Goal: Task Accomplishment & Management: Manage account settings

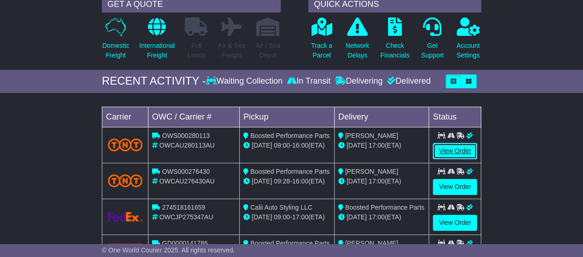
click at [454, 149] on link "View Order" at bounding box center [455, 151] width 44 height 16
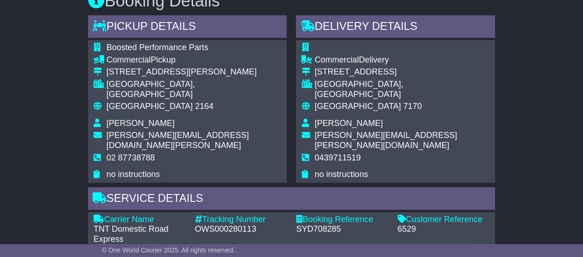
scroll to position [373, 0]
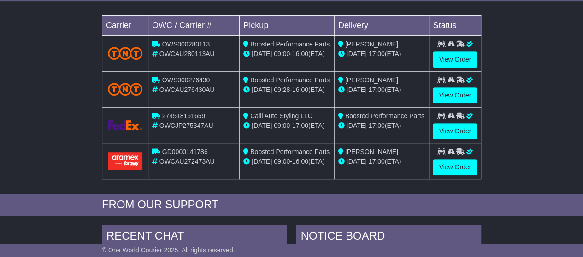
scroll to position [184, 0]
click at [452, 87] on link "View Order" at bounding box center [455, 95] width 44 height 16
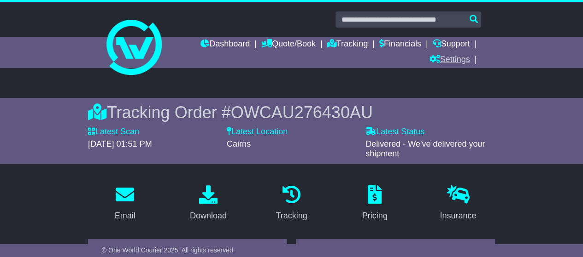
click at [455, 58] on link "Settings" at bounding box center [449, 61] width 41 height 16
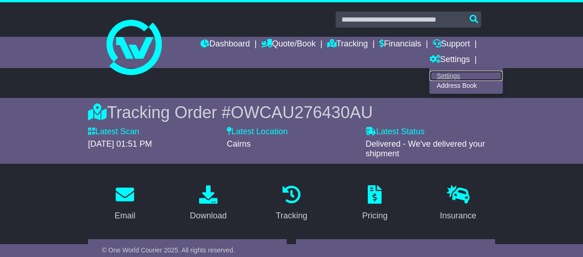
click at [448, 75] on link "Settings" at bounding box center [465, 76] width 73 height 10
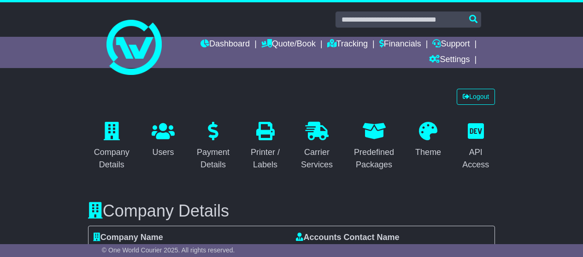
select select "**"
select select "*"
click at [474, 93] on link "Logout" at bounding box center [475, 97] width 38 height 16
